Goal: Transaction & Acquisition: Subscribe to service/newsletter

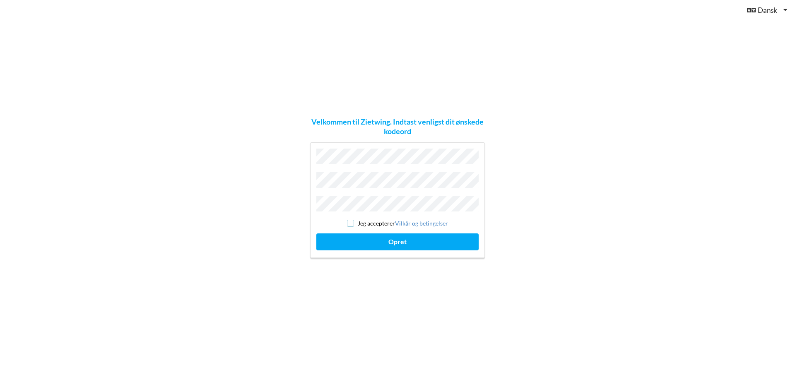
click at [353, 222] on input "checkbox" at bounding box center [350, 223] width 7 height 7
checkbox input "true"
click at [381, 239] on button "Opret" at bounding box center [398, 242] width 162 height 17
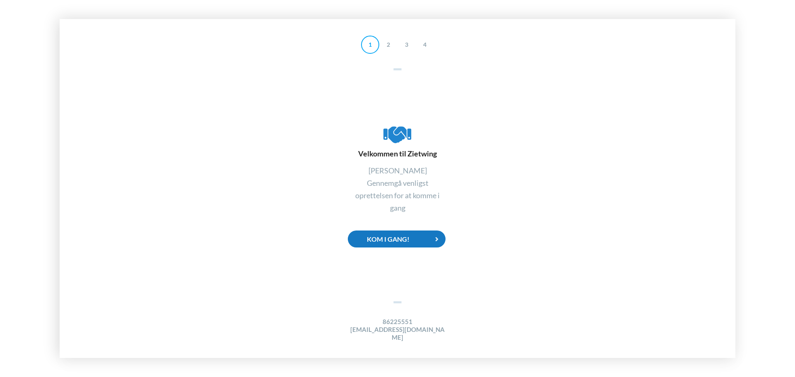
click at [400, 244] on div "Kom i gang!" at bounding box center [397, 239] width 98 height 17
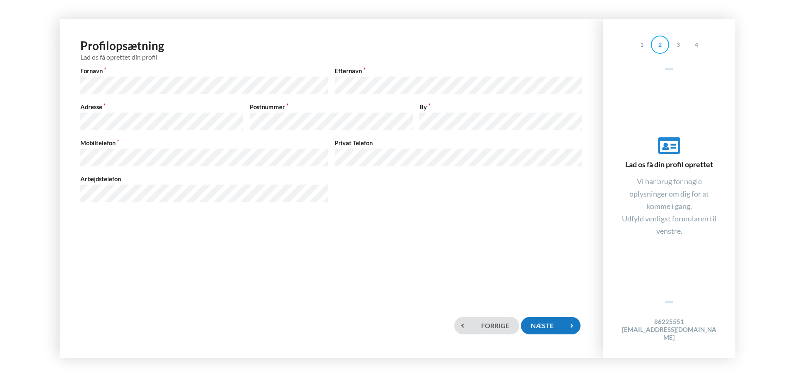
click at [561, 322] on div "Næste" at bounding box center [551, 325] width 60 height 17
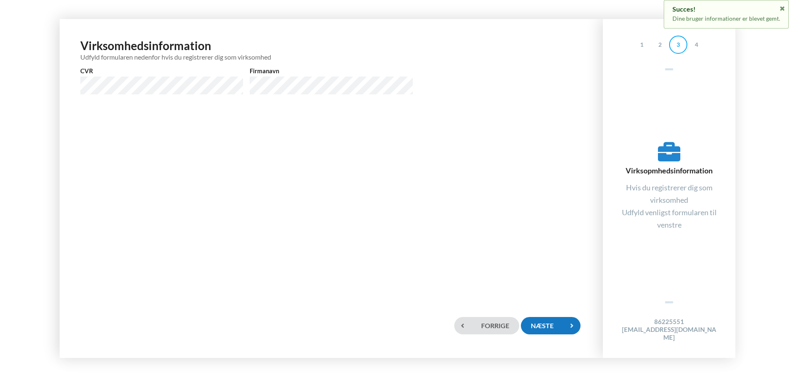
click at [542, 334] on div "Næste" at bounding box center [551, 325] width 60 height 17
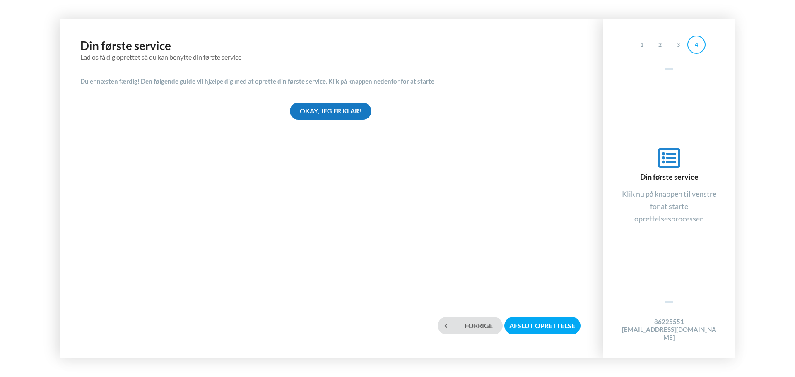
click at [348, 110] on div "Okay, jeg er klar!" at bounding box center [331, 111] width 82 height 17
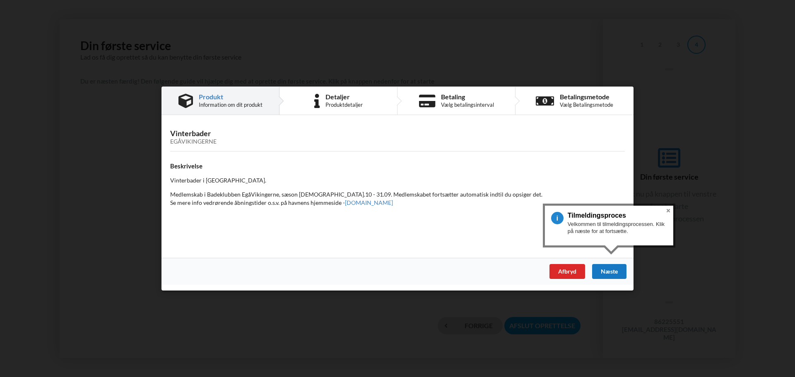
click at [626, 275] on div "Næste" at bounding box center [609, 271] width 34 height 15
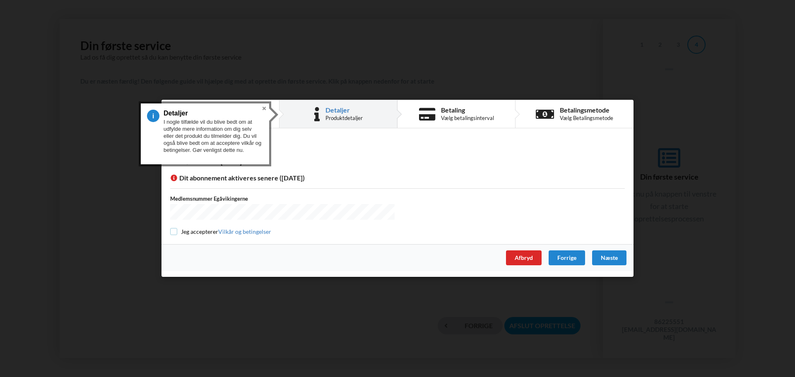
click at [172, 229] on input "checkbox" at bounding box center [173, 231] width 7 height 7
checkbox input "true"
click at [600, 257] on div "Næste" at bounding box center [609, 258] width 34 height 15
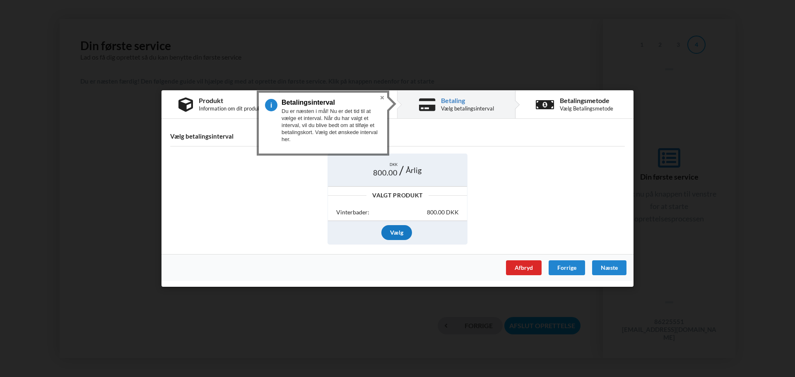
click at [399, 235] on div "Vælg" at bounding box center [397, 232] width 31 height 15
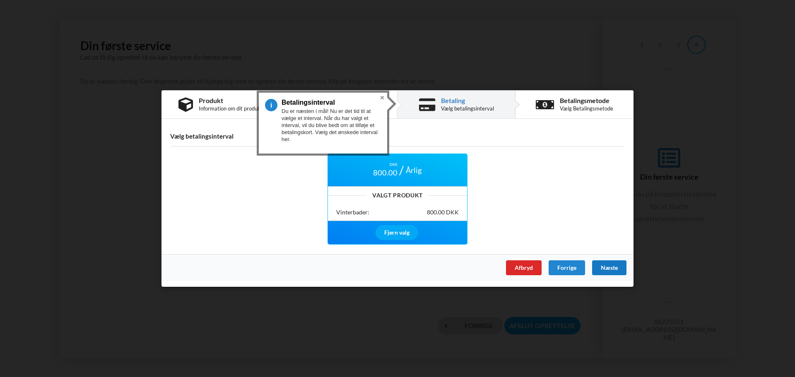
click at [612, 268] on div "Næste" at bounding box center [609, 268] width 34 height 15
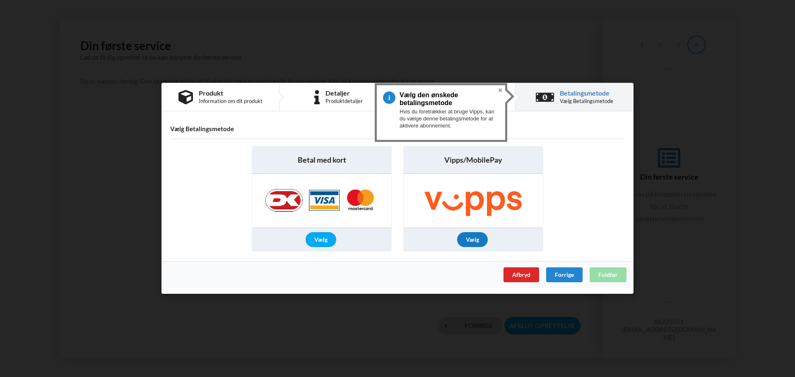
click at [470, 241] on div "Vælg" at bounding box center [472, 240] width 31 height 15
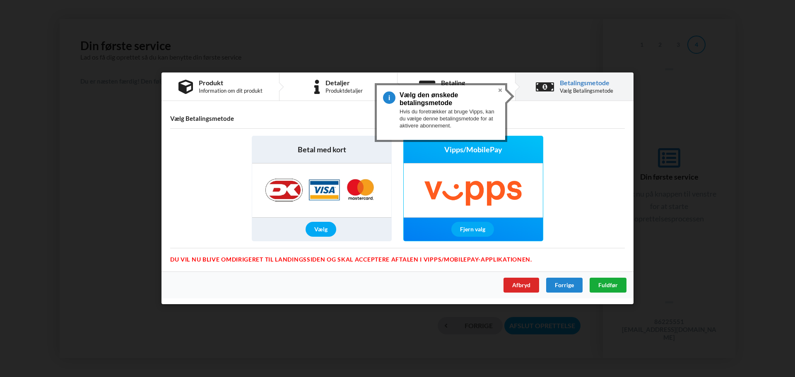
click at [614, 284] on span "Fuldfør" at bounding box center [608, 285] width 19 height 7
click at [780, 9] on icon at bounding box center [782, 8] width 7 height 6
click at [344, 182] on img at bounding box center [322, 191] width 130 height 54
click at [565, 283] on div "Forrige" at bounding box center [564, 285] width 36 height 15
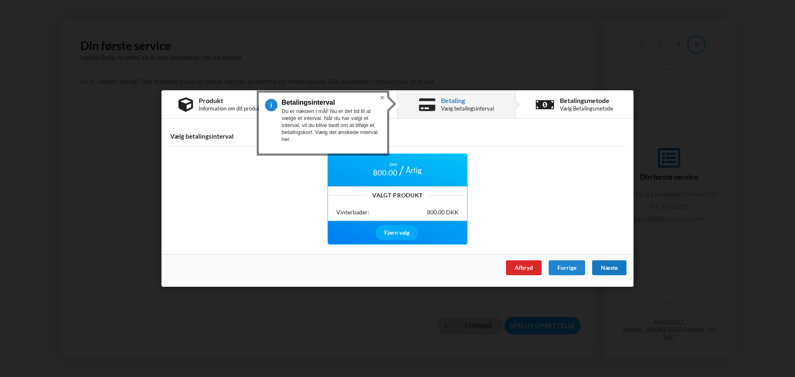
click at [607, 267] on div "Næste" at bounding box center [609, 268] width 34 height 15
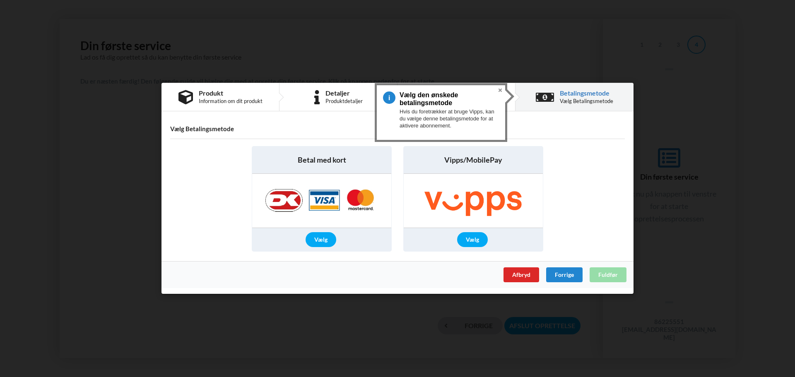
click at [342, 204] on img at bounding box center [322, 201] width 130 height 54
click at [316, 237] on div "Vælg" at bounding box center [321, 240] width 31 height 15
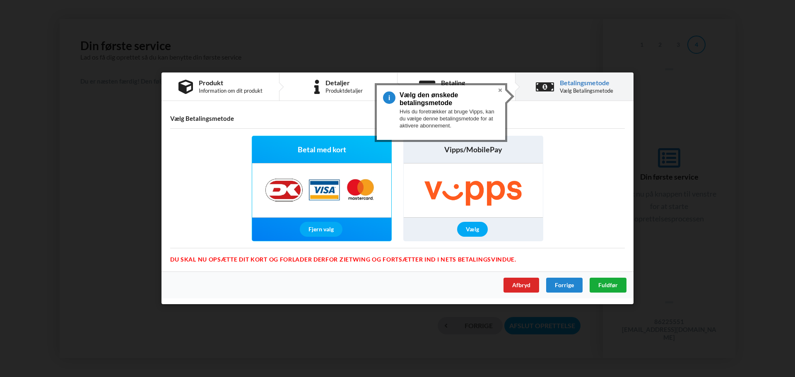
click at [612, 285] on span "Fuldfør" at bounding box center [608, 285] width 19 height 7
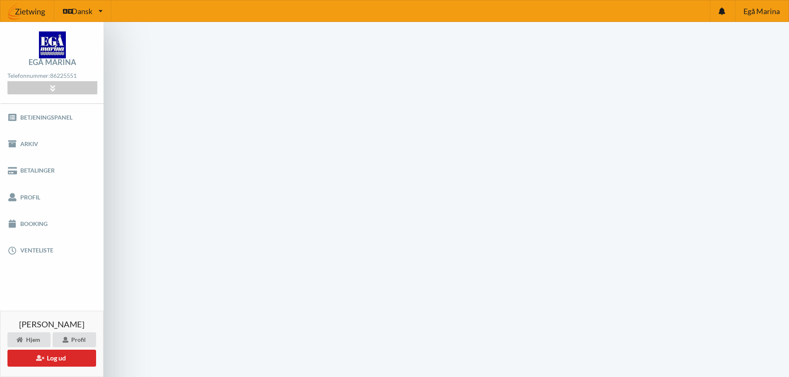
scroll to position [33, 0]
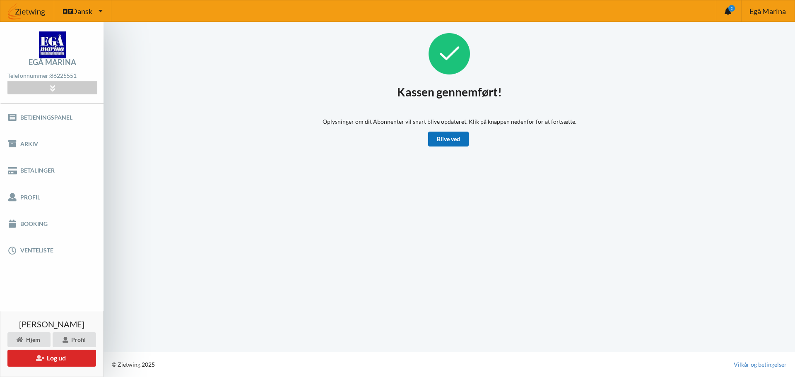
click at [439, 136] on link "Blive ved" at bounding box center [448, 139] width 41 height 15
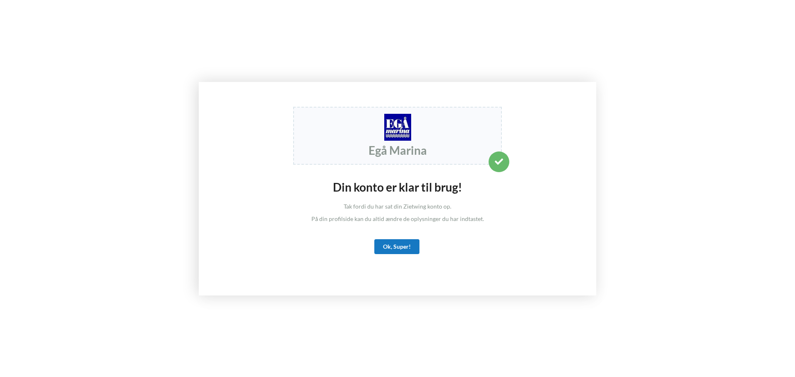
click at [401, 248] on div "Ok, Super!" at bounding box center [397, 246] width 45 height 15
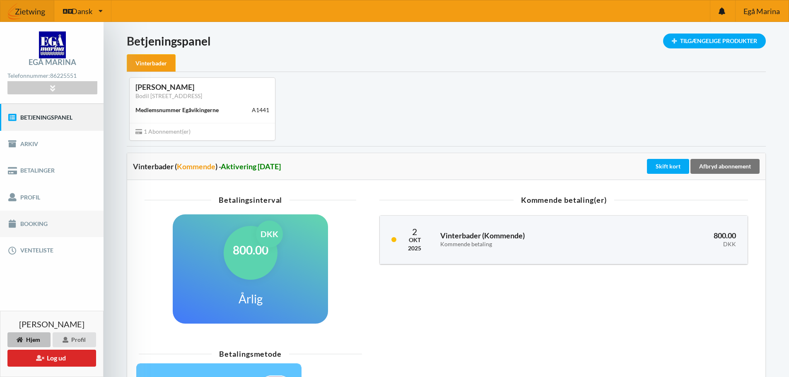
click at [41, 225] on link "Booking" at bounding box center [52, 224] width 104 height 27
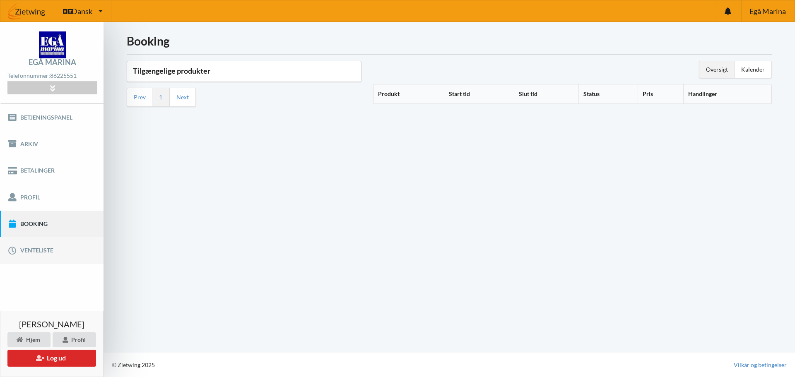
click at [38, 253] on link "Venteliste" at bounding box center [52, 250] width 104 height 27
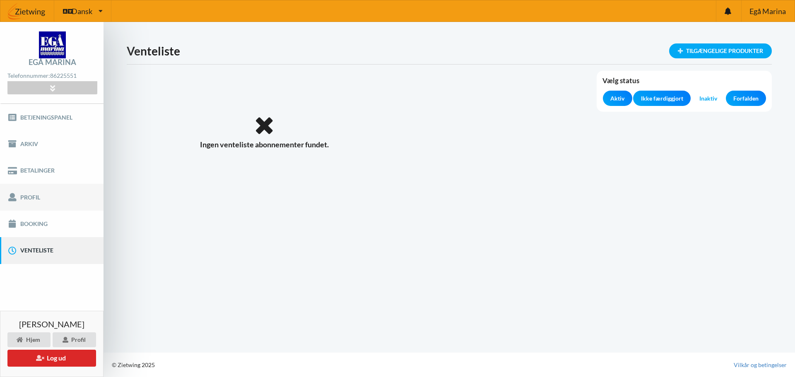
click at [31, 202] on link "Profil" at bounding box center [52, 197] width 104 height 27
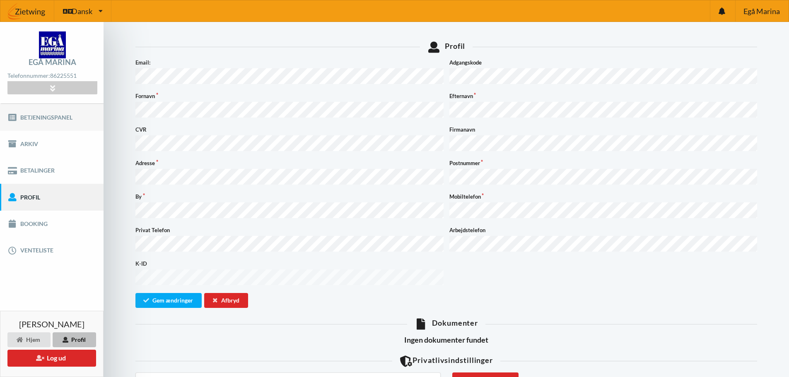
click at [36, 121] on link "Betjeningspanel" at bounding box center [52, 117] width 104 height 27
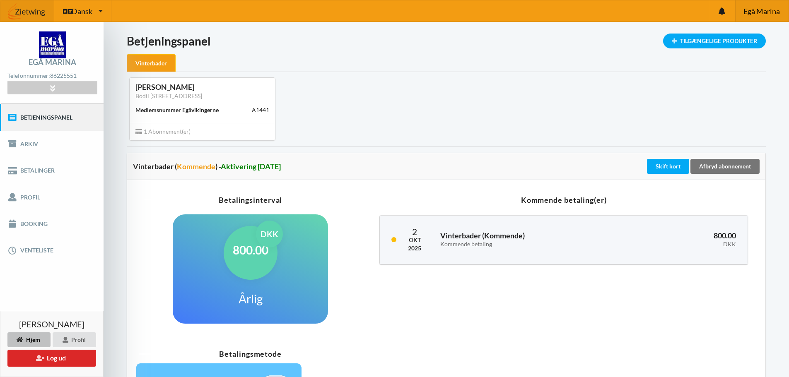
click at [756, 17] on div "Egå Marina" at bounding box center [761, 10] width 53 height 21
click at [76, 361] on button "Log ud" at bounding box center [51, 358] width 89 height 17
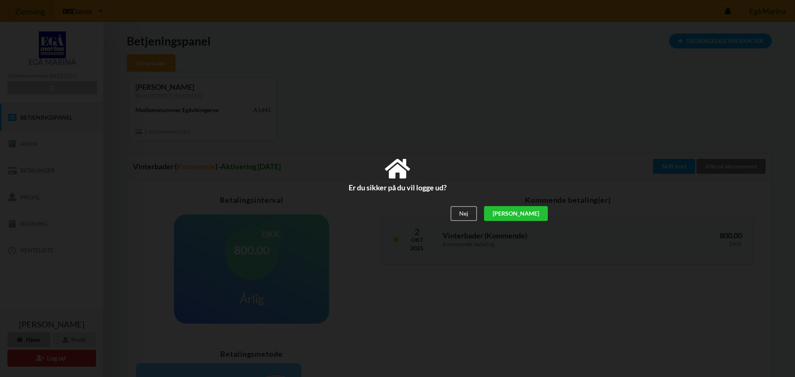
click at [544, 213] on div "[PERSON_NAME]" at bounding box center [516, 213] width 64 height 15
